Goal: Task Accomplishment & Management: Use online tool/utility

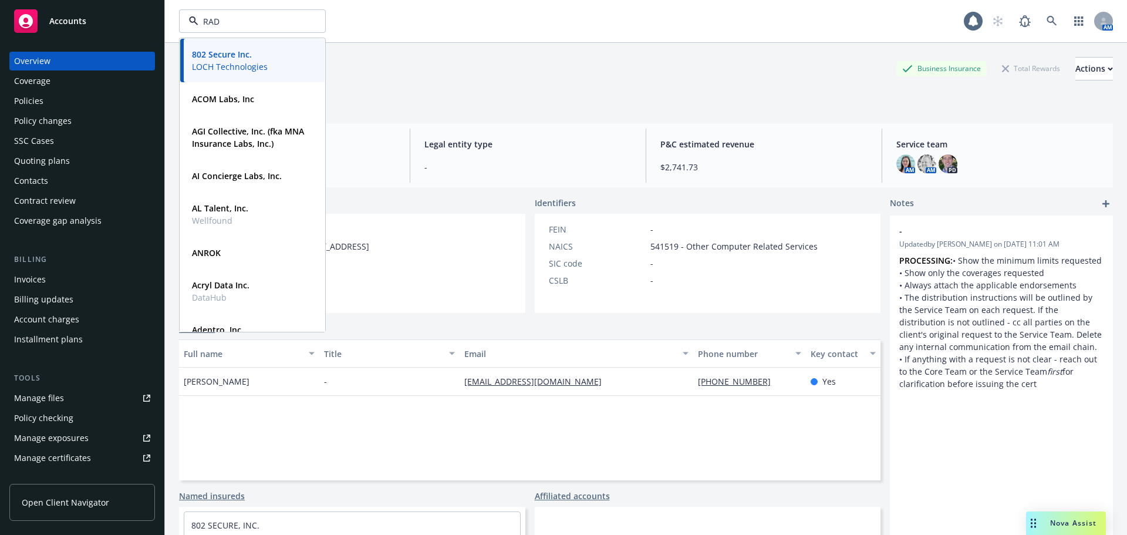
type input "RAD"
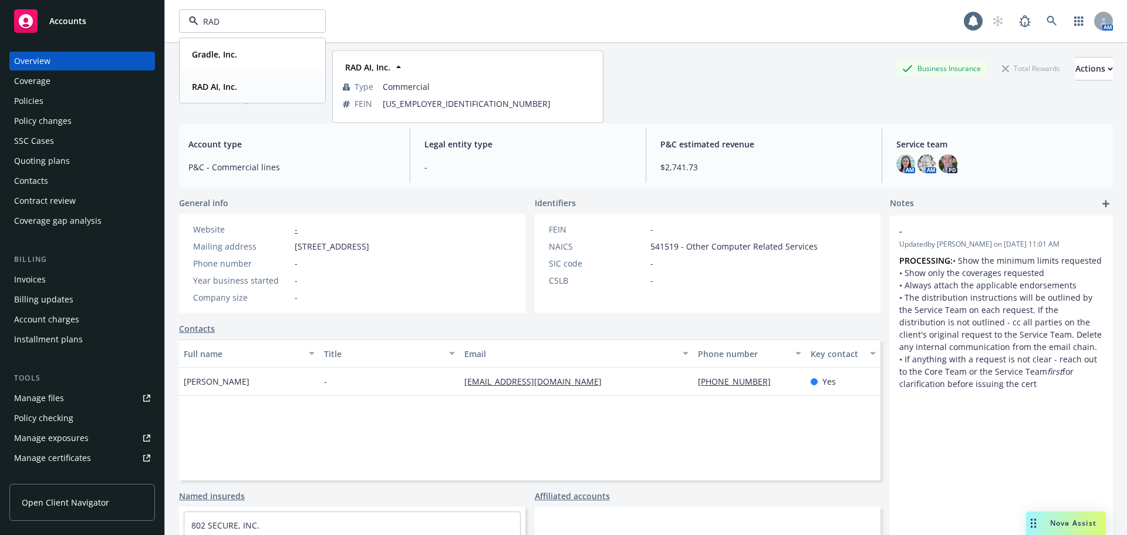
click at [207, 86] on strong "RAD AI, Inc." at bounding box center [214, 86] width 45 height 11
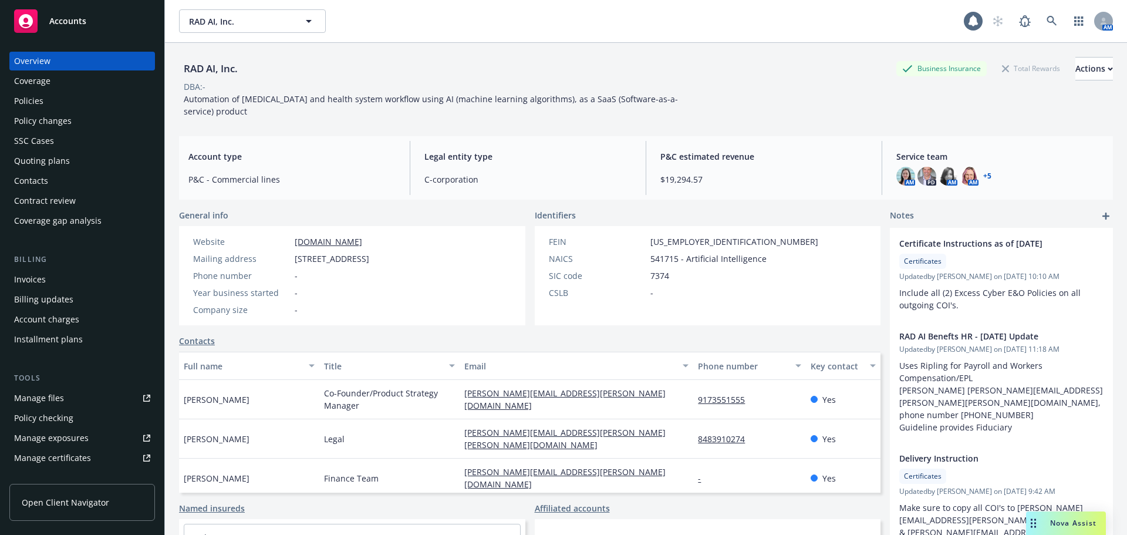
click at [69, 102] on div "Policies" at bounding box center [82, 101] width 136 height 19
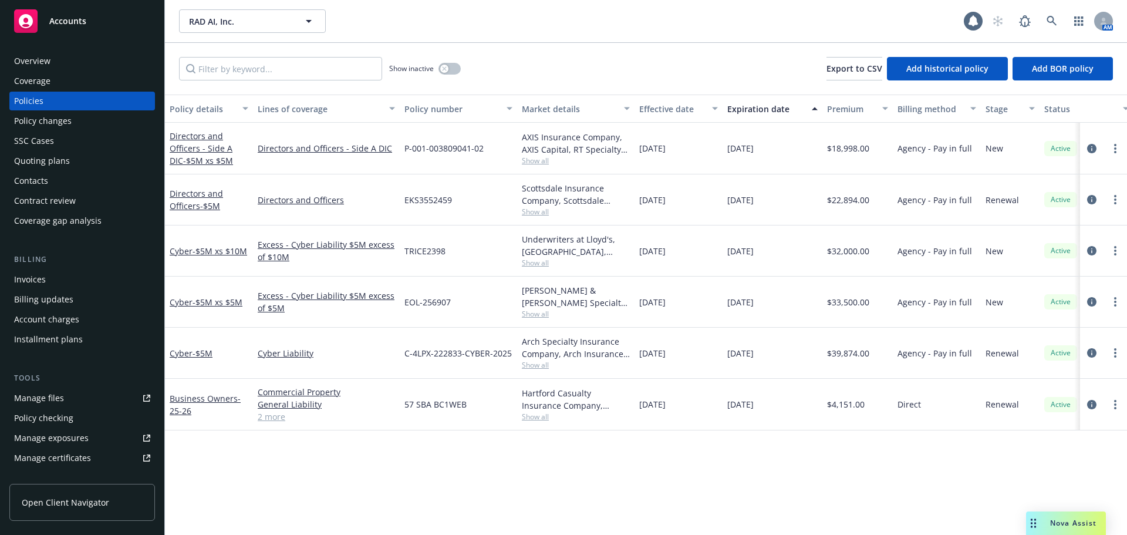
click at [81, 169] on div "Quoting plans" at bounding box center [82, 160] width 136 height 19
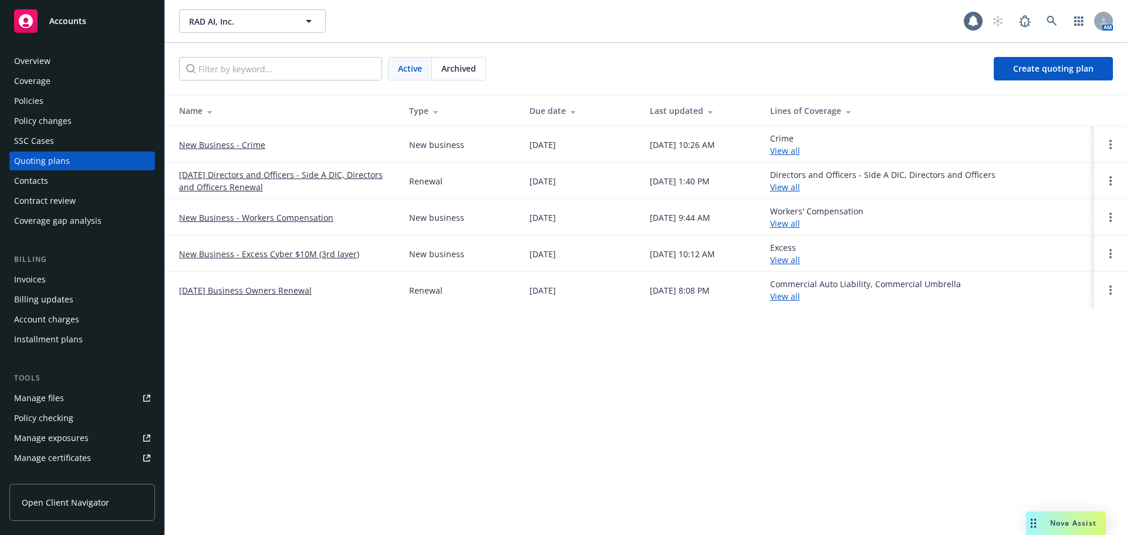
click at [226, 143] on link "New Business - Crime" at bounding box center [222, 145] width 86 height 12
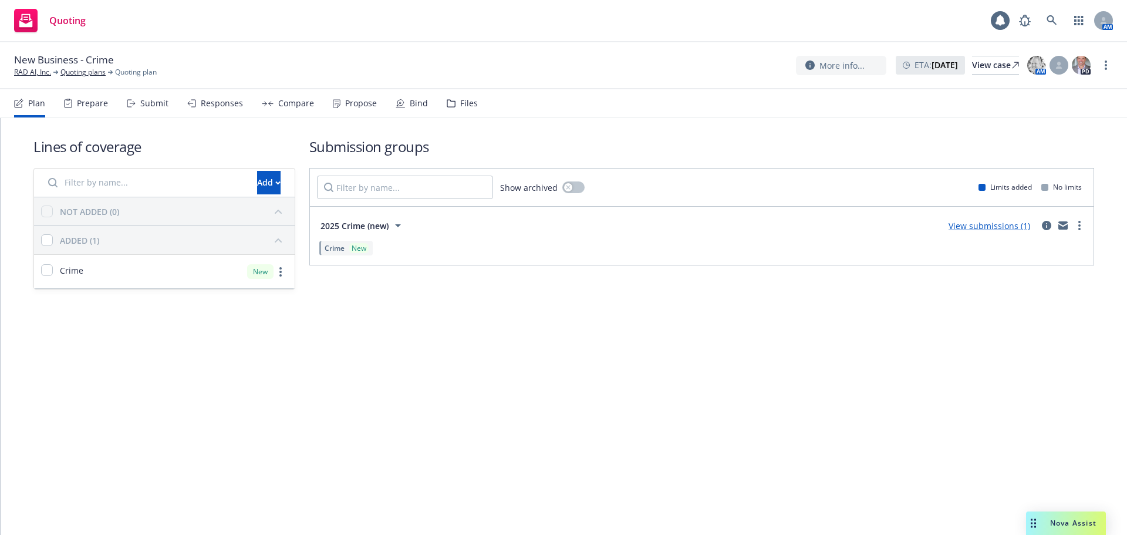
click at [971, 227] on link "View submissions (1)" at bounding box center [990, 225] width 82 height 11
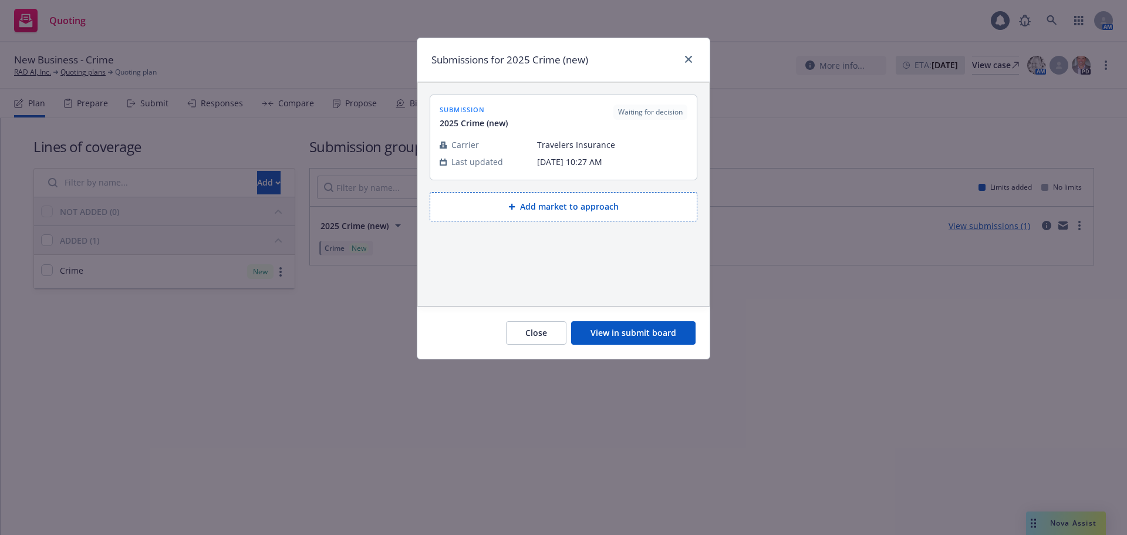
click at [678, 331] on button "View in submit board" at bounding box center [633, 332] width 124 height 23
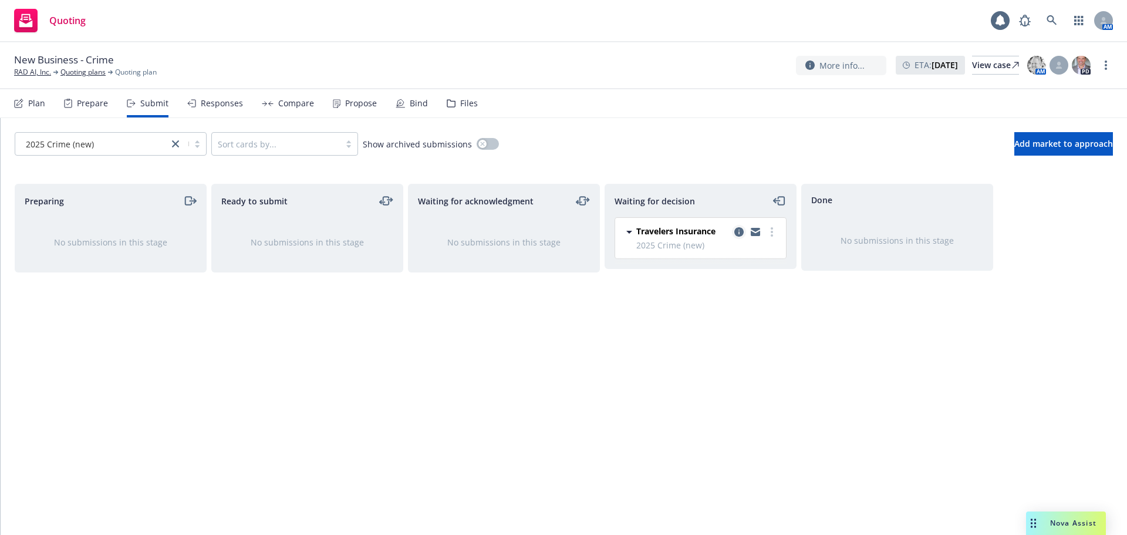
click at [739, 233] on icon "copy logging email" at bounding box center [738, 231] width 9 height 9
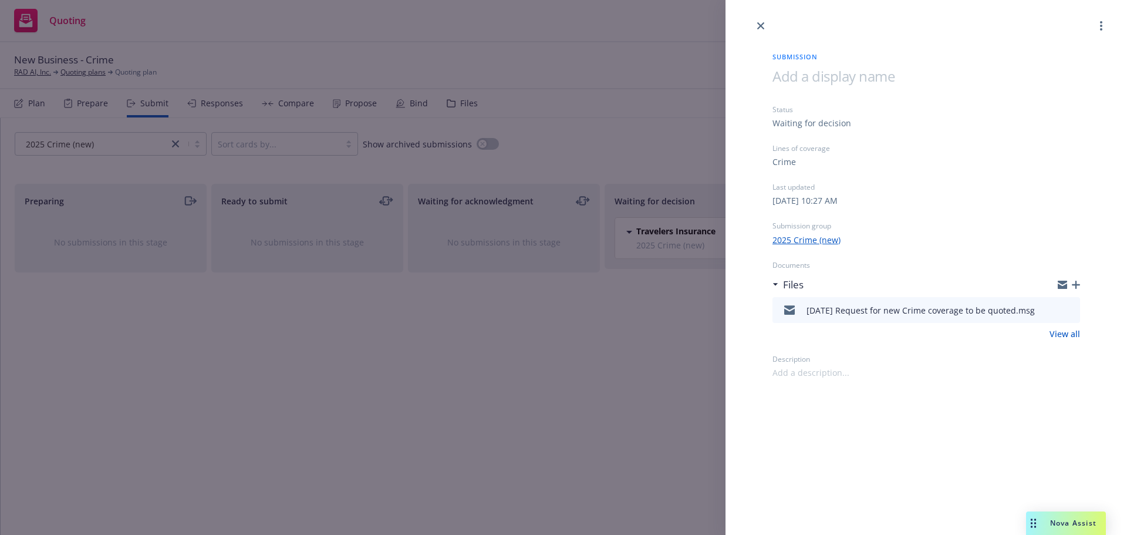
click at [1072, 312] on icon "preview file" at bounding box center [1069, 309] width 11 height 8
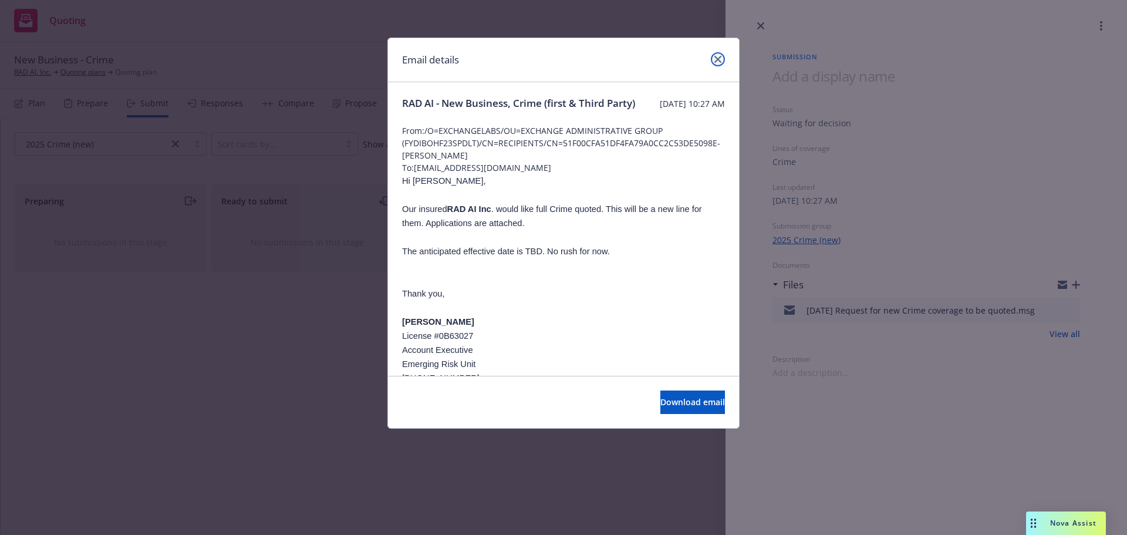
click at [719, 59] on icon "close" at bounding box center [717, 59] width 7 height 7
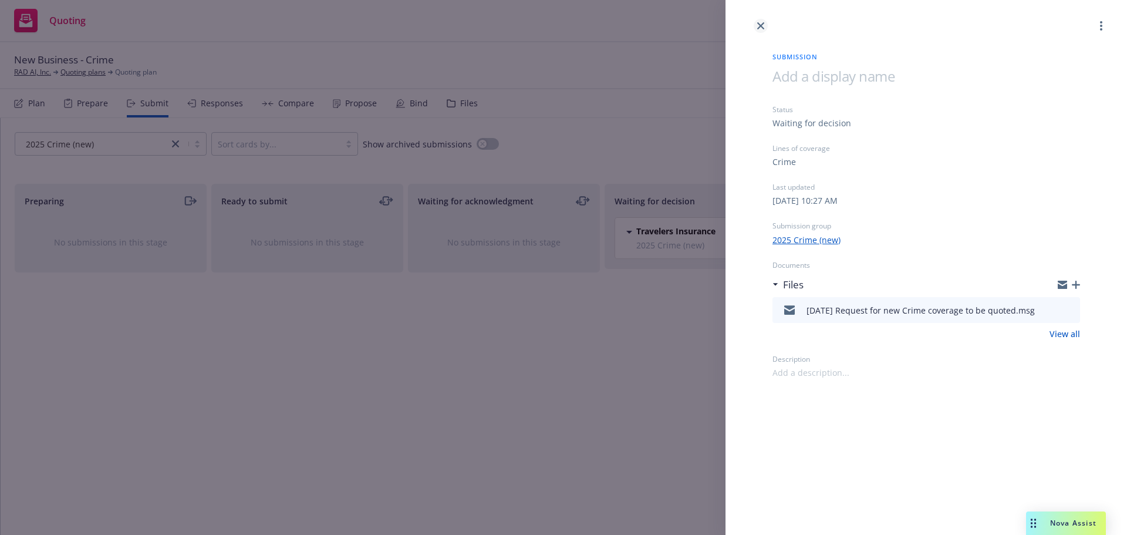
click at [761, 28] on icon "close" at bounding box center [760, 25] width 7 height 7
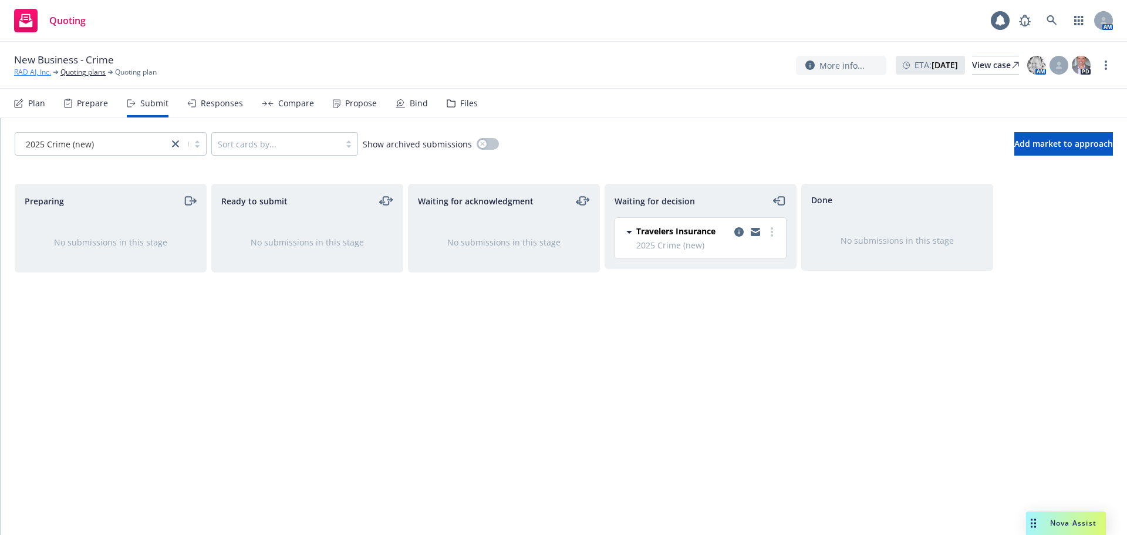
click at [31, 72] on link "RAD AI, Inc." at bounding box center [32, 72] width 37 height 11
